Goal: Transaction & Acquisition: Purchase product/service

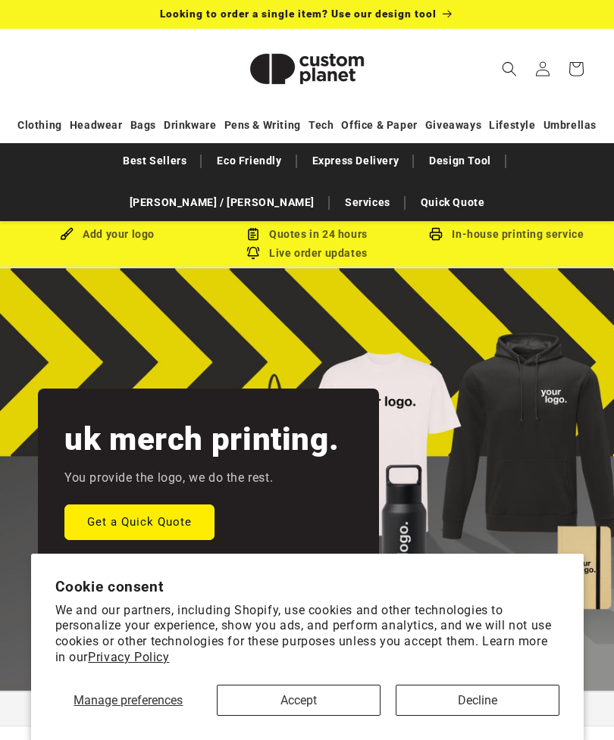
click at [419, 698] on button "Decline" at bounding box center [478, 700] width 164 height 31
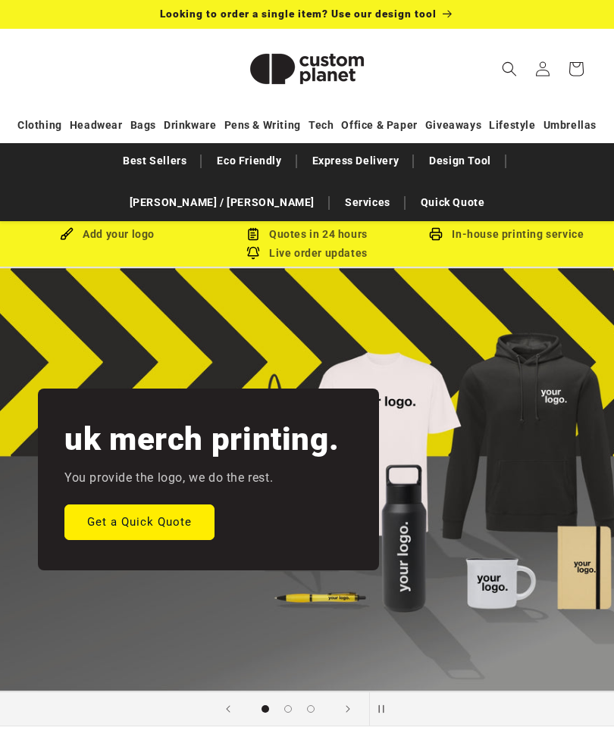
click at [115, 163] on link "Best Sellers" at bounding box center [154, 161] width 79 height 27
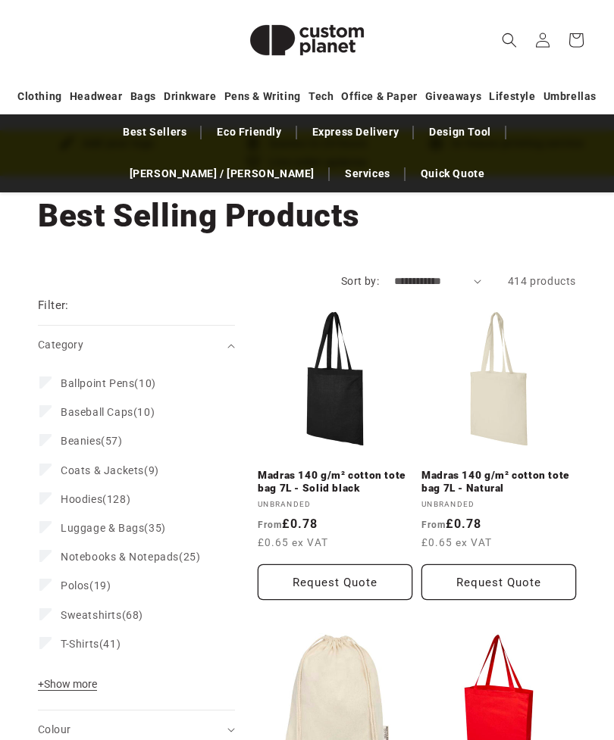
scroll to position [92, 0]
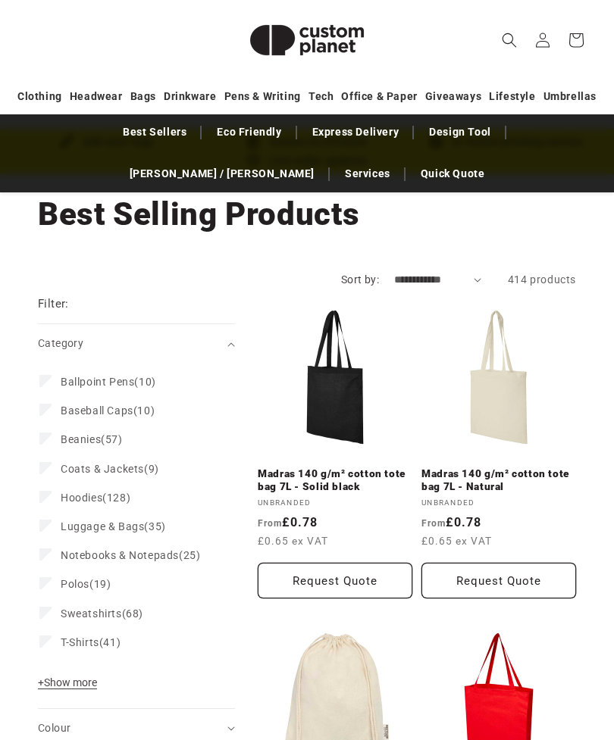
click at [124, 387] on span "Ballpoint Pens" at bounding box center [98, 382] width 74 height 12
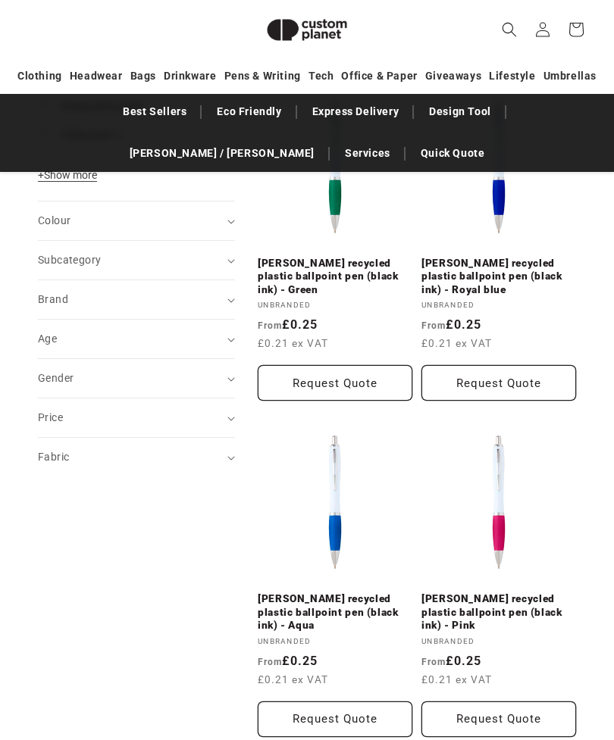
scroll to position [640, 0]
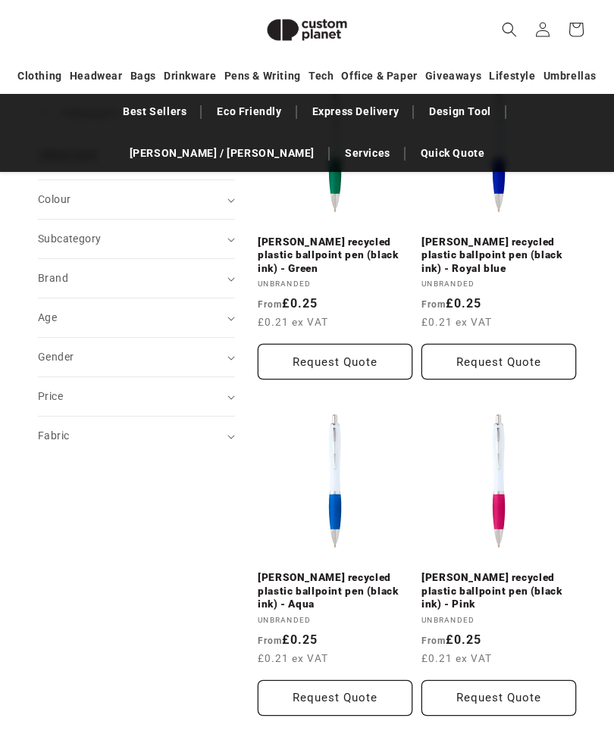
click at [305, 587] on link "Nash recycled plastic ballpoint pen (black ink) - Aqua" at bounding box center [335, 591] width 155 height 40
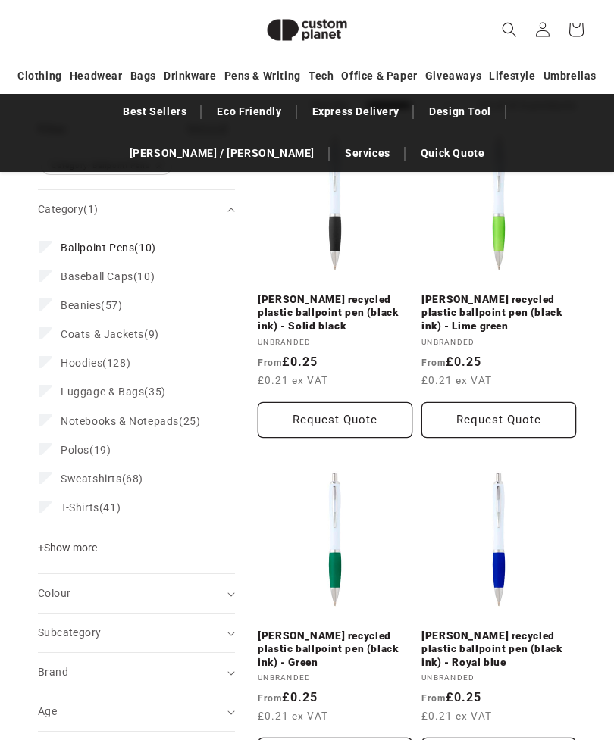
scroll to position [689, 0]
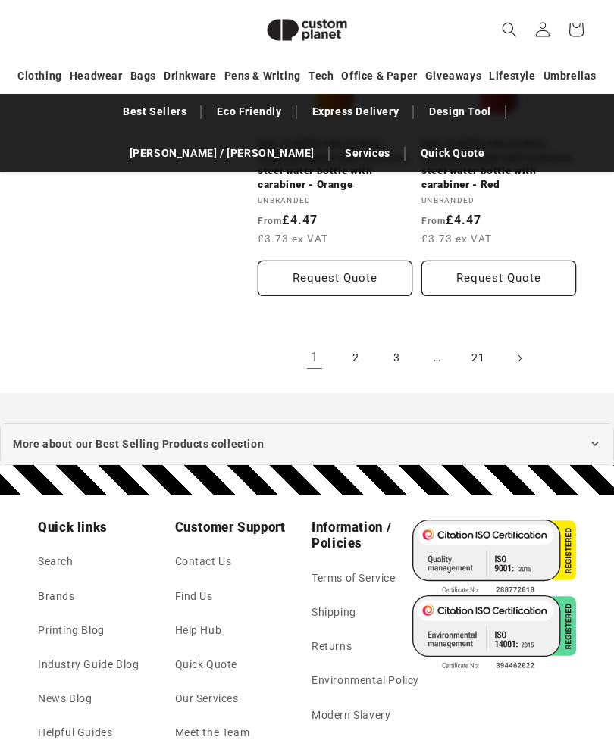
scroll to position [3468, 0]
click at [359, 342] on link "2" at bounding box center [355, 358] width 33 height 33
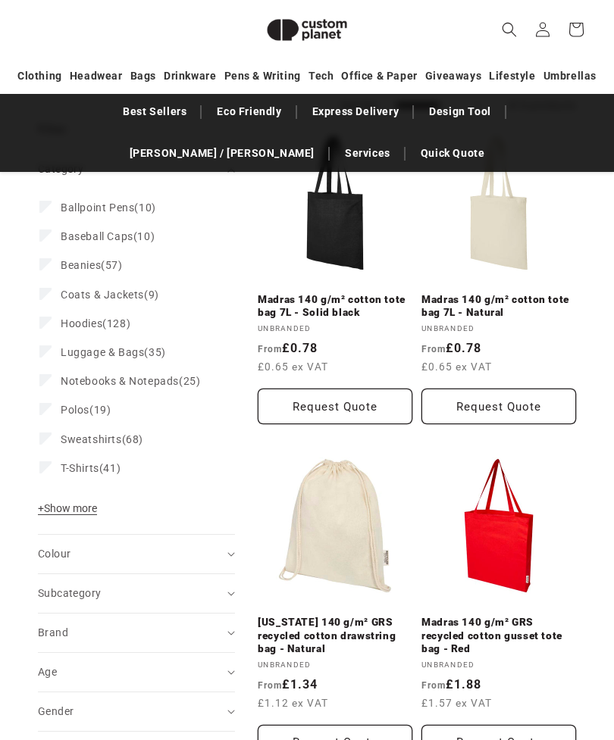
scroll to position [3516, 0]
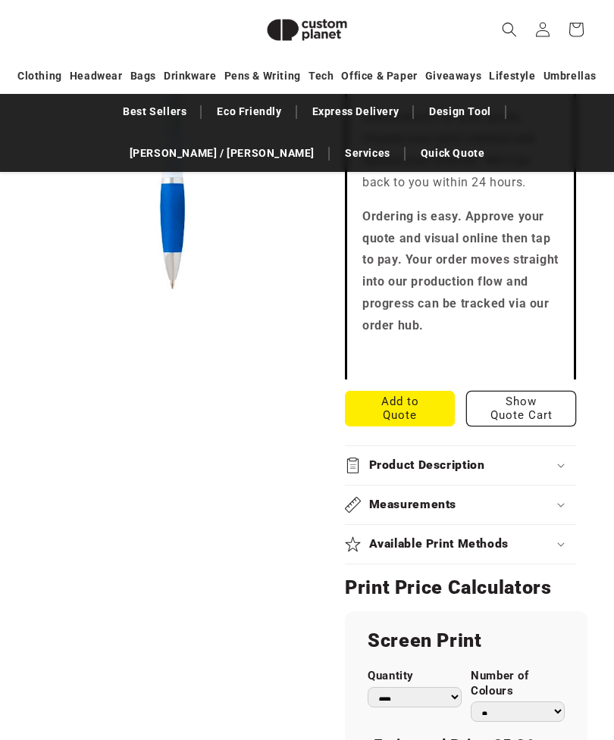
scroll to position [793, 0]
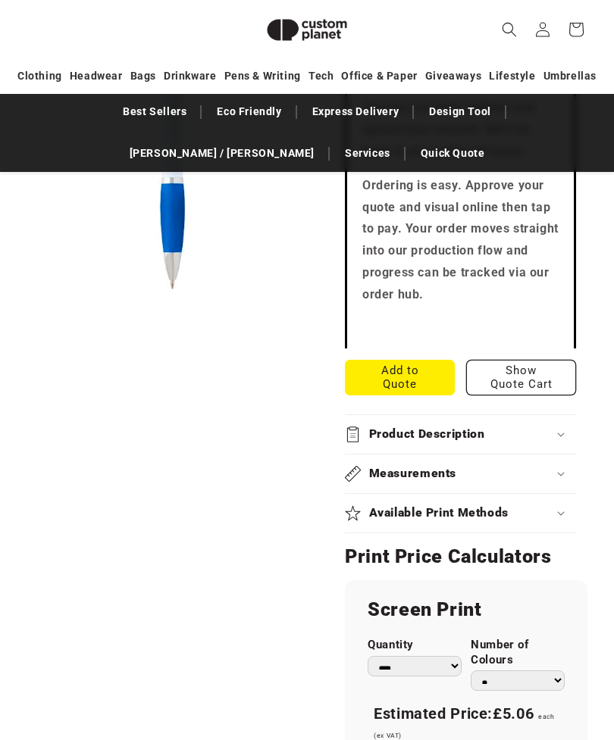
click at [384, 427] on h2 "Product Description" at bounding box center [427, 435] width 116 height 16
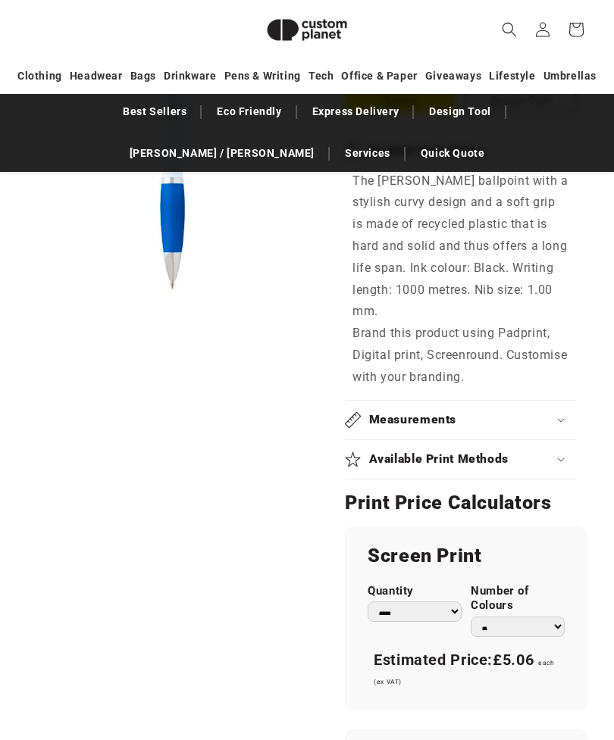
click at [377, 452] on h2 "Available Print Methods" at bounding box center [439, 460] width 140 height 16
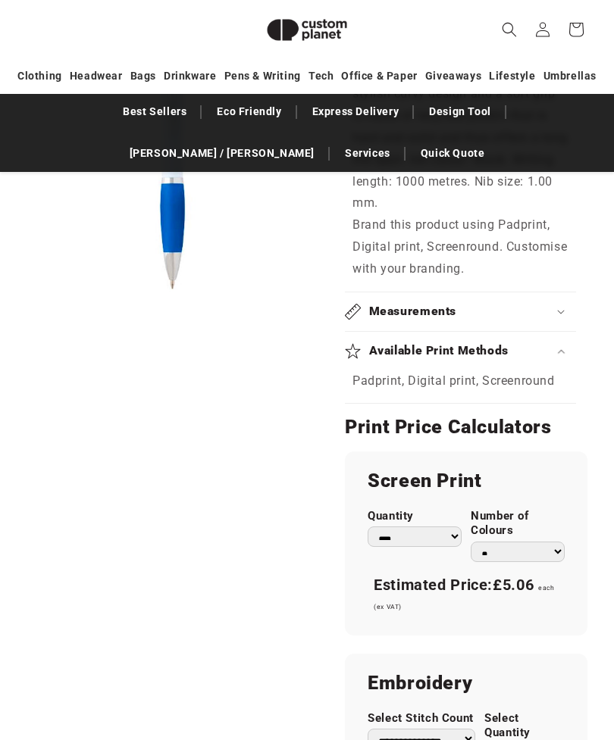
scroll to position [1185, 0]
click at [395, 527] on select "*** *** *** **** **** **** ***** *****" at bounding box center [415, 537] width 94 height 20
select select "***"
click at [487, 542] on select "* * * * * * *" at bounding box center [518, 552] width 94 height 20
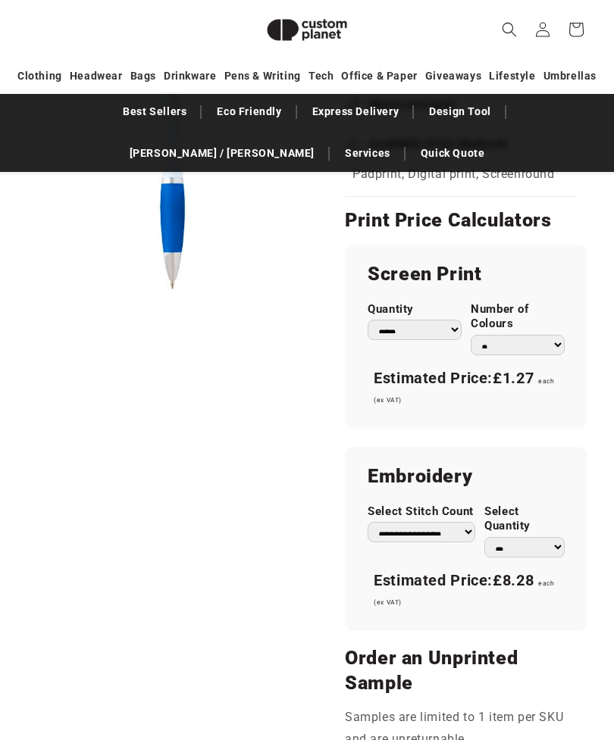
scroll to position [1399, 0]
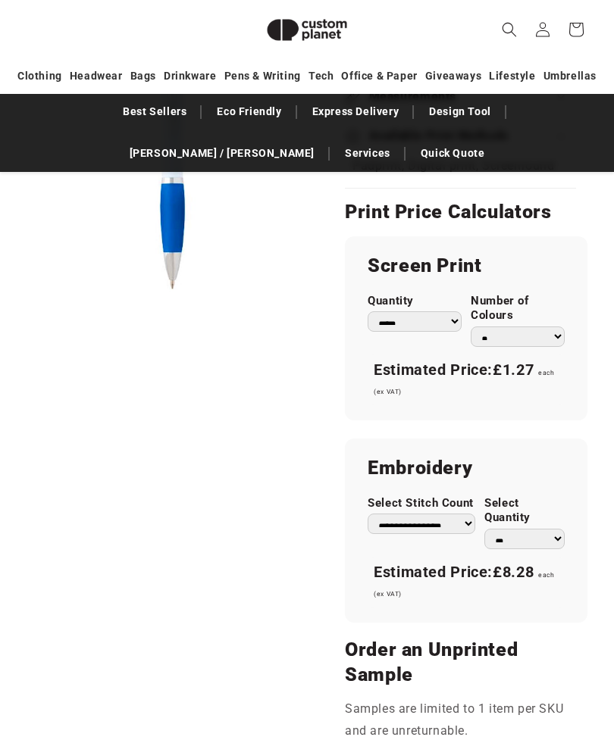
click at [425, 515] on select "**********" at bounding box center [422, 525] width 108 height 20
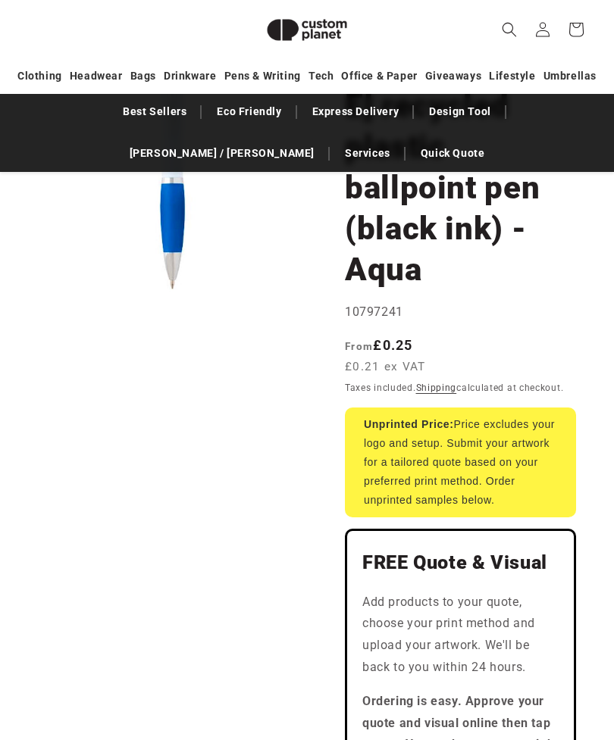
scroll to position [274, 0]
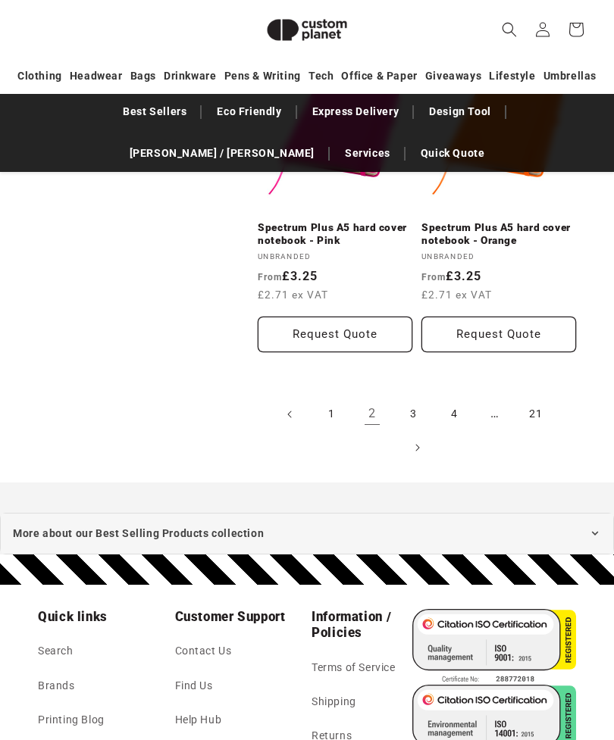
scroll to position [3318, 0]
click at [525, 409] on link "21" at bounding box center [535, 414] width 33 height 33
